Goal: Information Seeking & Learning: Learn about a topic

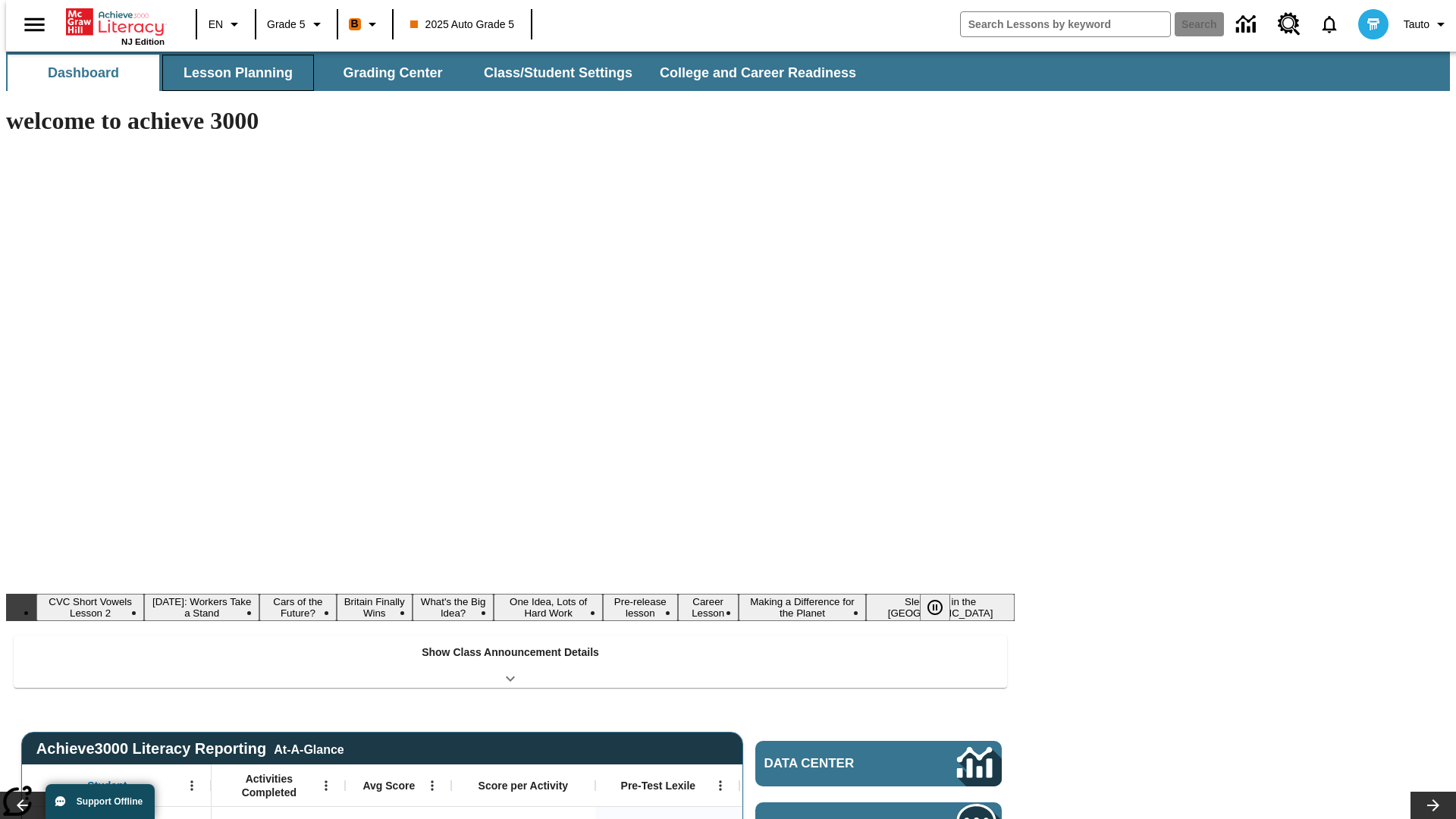
click at [232, 73] on button "Lesson Planning" at bounding box center [238, 72] width 152 height 37
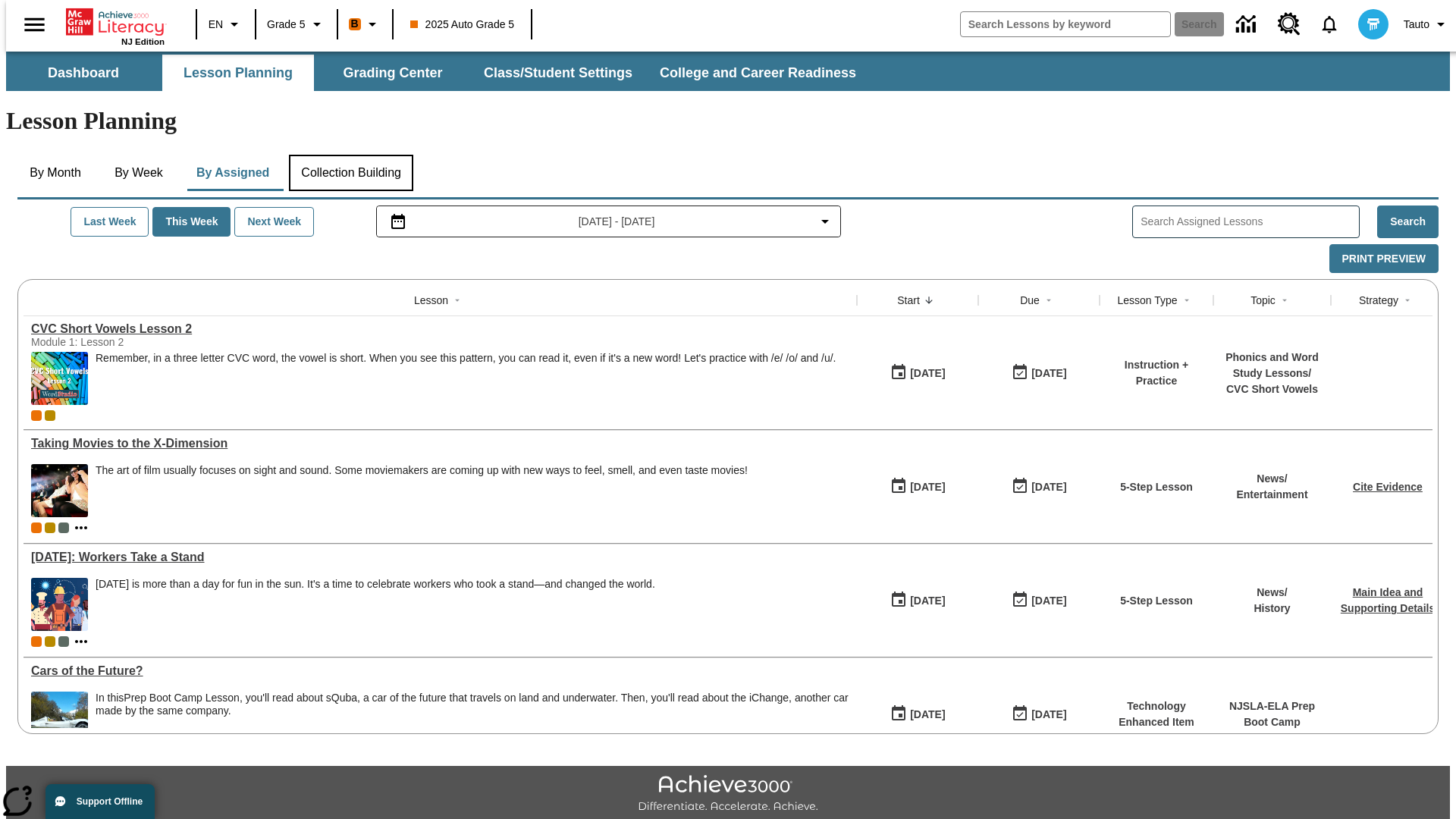
click at [351, 155] on button "Collection Building" at bounding box center [351, 172] width 124 height 37
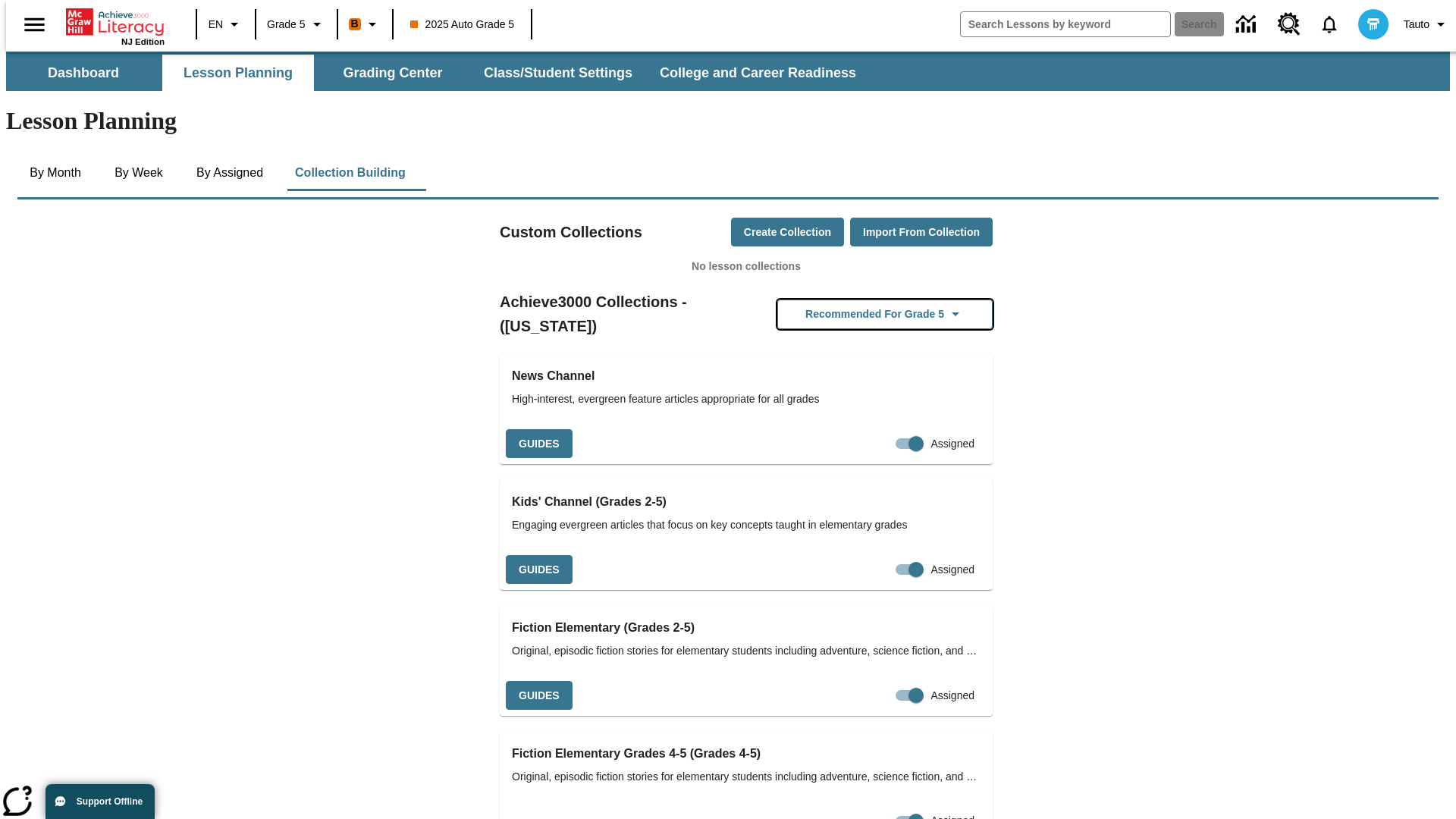
click at [861, 299] on button "Recommended for Grade 5" at bounding box center [885, 314] width 216 height 29
click at [883, 429] on input "Assigned" at bounding box center [887, 443] width 86 height 28
checkbox input "false"
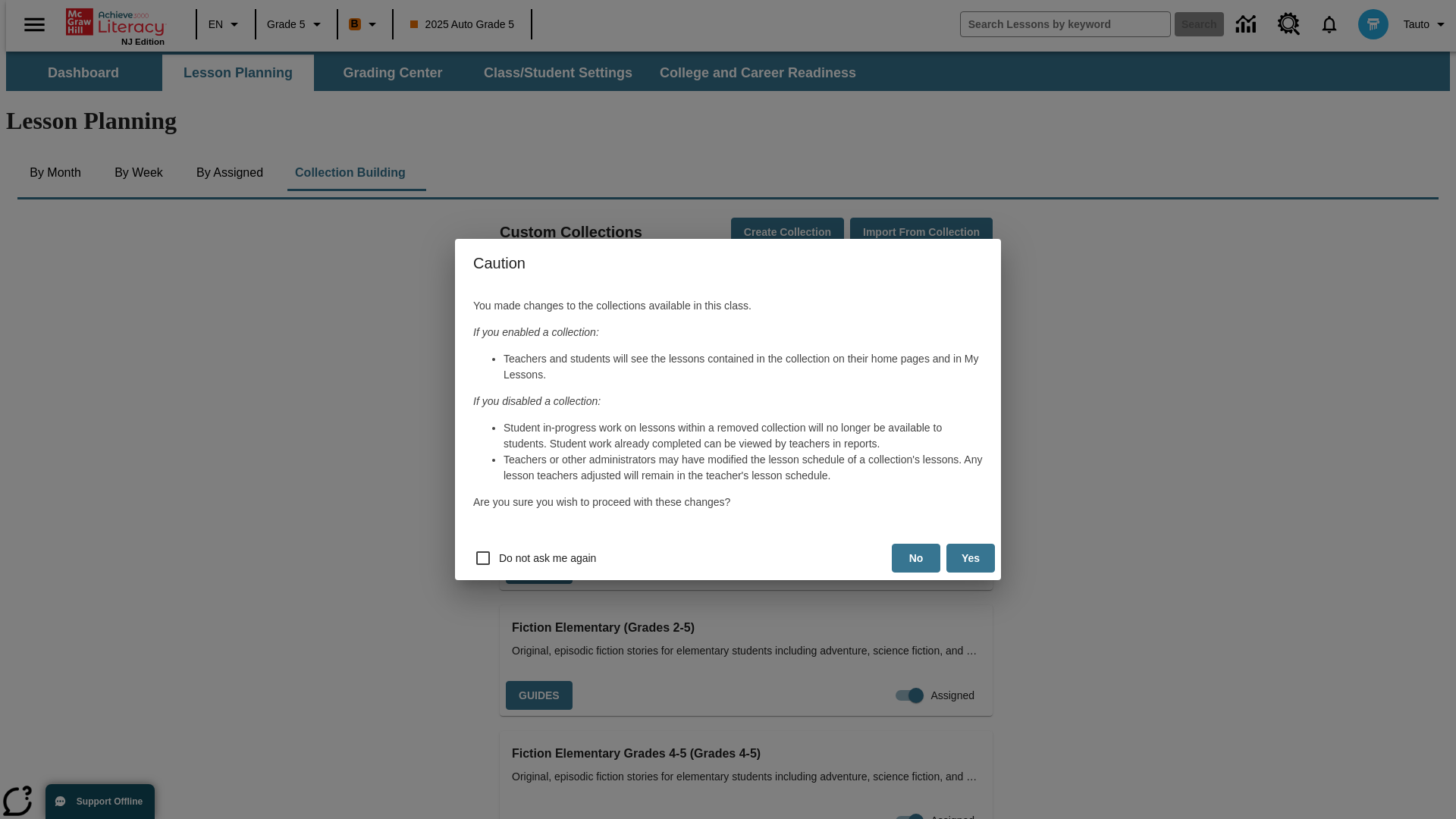
scroll to position [0, 7]
click at [971, 558] on button "Yes" at bounding box center [971, 559] width 49 height 29
